Goal: Information Seeking & Learning: Learn about a topic

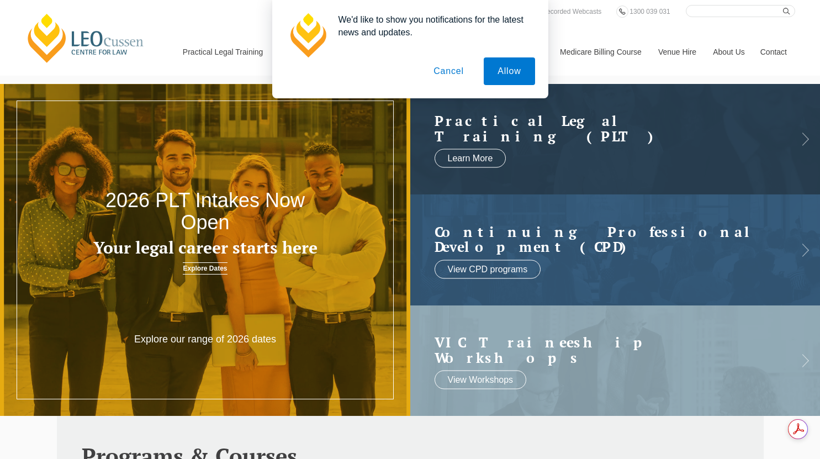
click at [460, 67] on button "Cancel" at bounding box center [449, 71] width 58 height 28
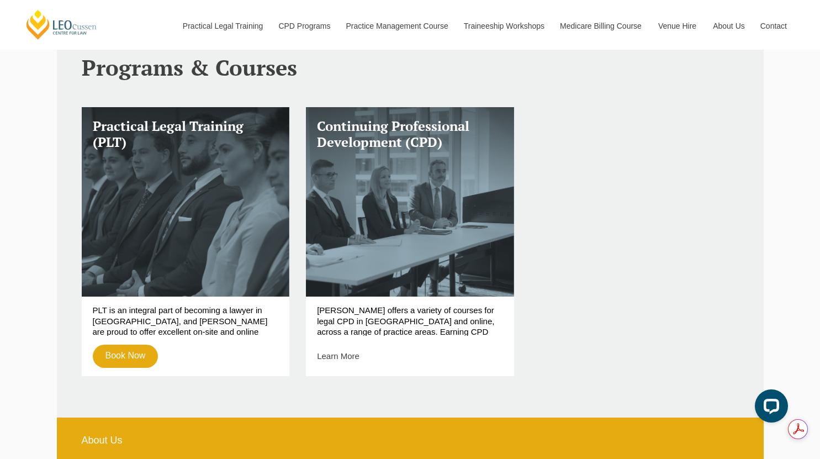
scroll to position [396, 0]
